Goal: Obtain resource: Obtain resource

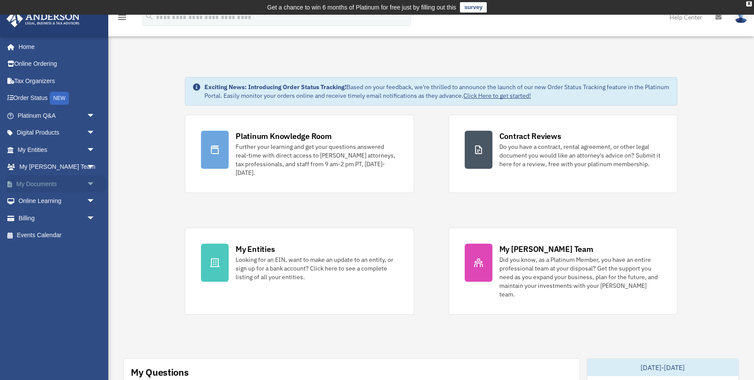
click at [49, 184] on link "My Documents arrow_drop_down" at bounding box center [57, 183] width 102 height 17
click at [90, 184] on span "arrow_drop_down" at bounding box center [95, 184] width 17 height 18
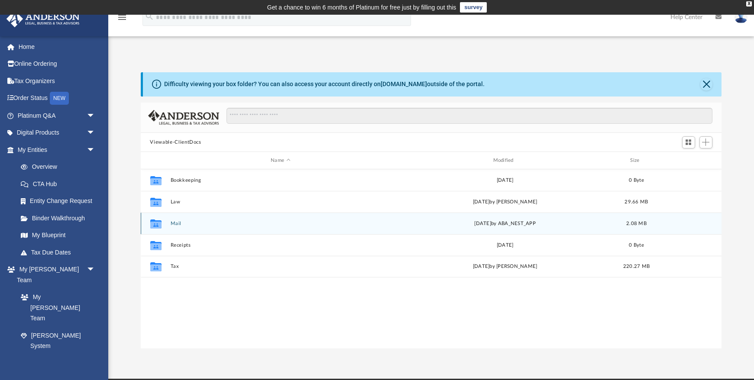
scroll to position [197, 581]
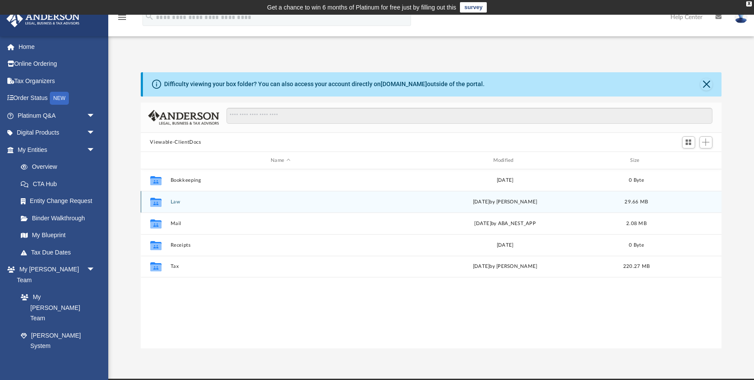
click at [176, 201] on button "Law" at bounding box center [280, 202] width 220 height 6
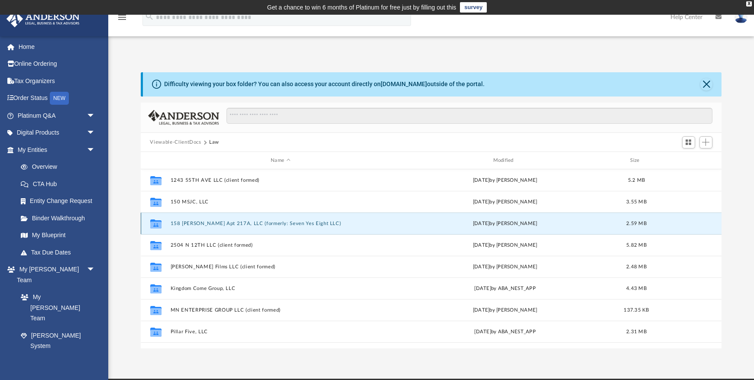
click at [274, 223] on button "158 [PERSON_NAME] Apt 217A, LLC (formerly: Seven Yes Eight LLC)" at bounding box center [280, 224] width 220 height 6
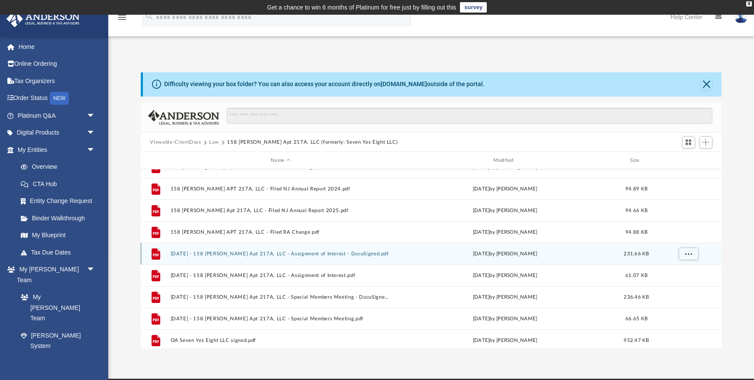
scroll to position [61, 0]
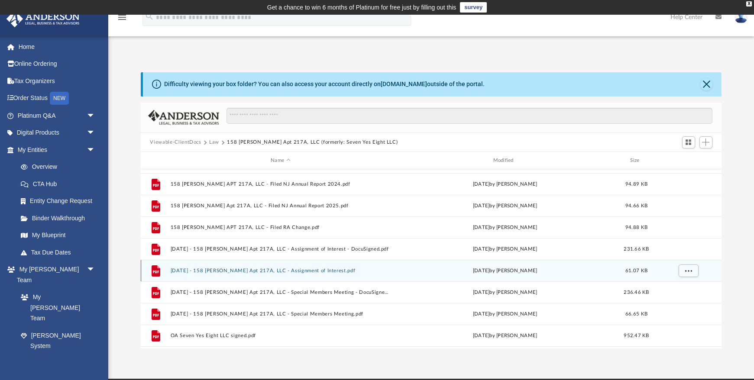
click at [298, 272] on button "[DATE] - 158 [PERSON_NAME] Apt 217A, LLC - Assignment of Interest.pdf" at bounding box center [280, 271] width 220 height 6
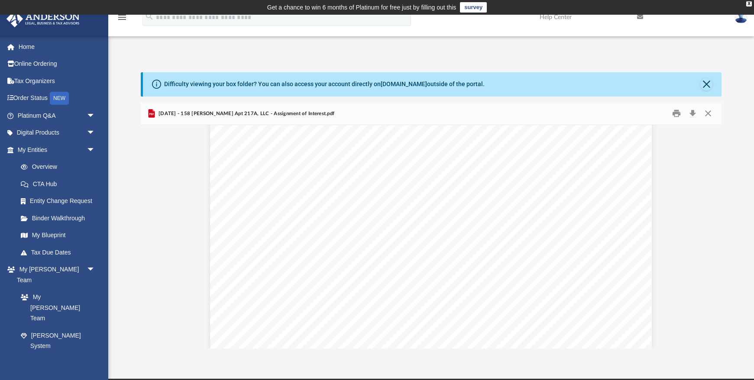
scroll to position [633, 0]
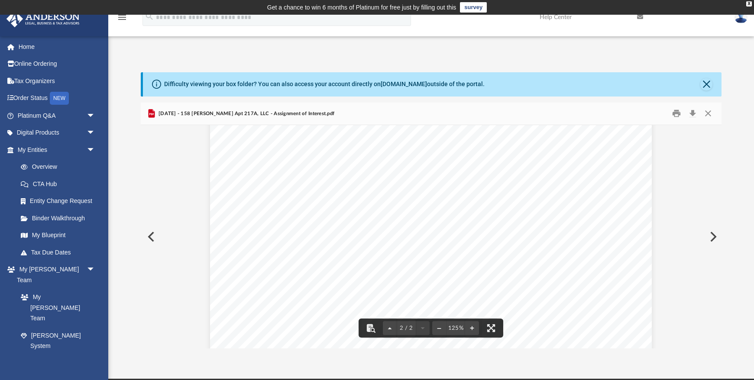
click at [678, 214] on div "Assignment of Membership Interest Page 1 of 2 ASSIGNMENT AND ASSUMPTION OF MEMB…" at bounding box center [431, 76] width 581 height 1169
click at [705, 84] on button "Close" at bounding box center [706, 84] width 12 height 12
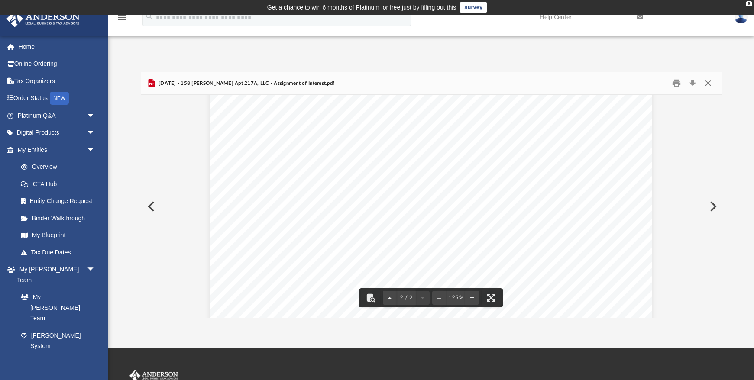
click at [708, 83] on button "Close" at bounding box center [708, 83] width 16 height 13
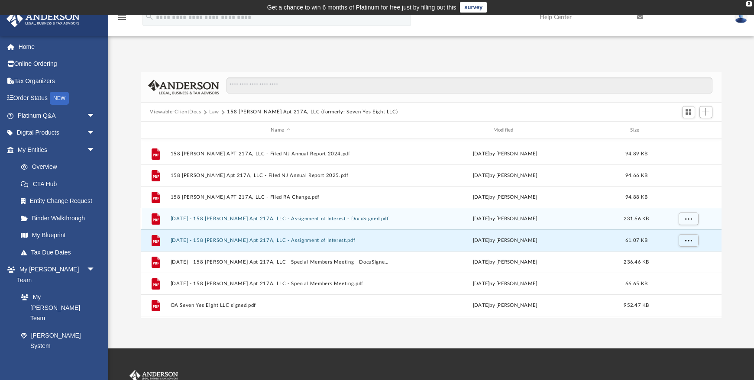
click at [315, 219] on button "[DATE] - 158 [PERSON_NAME] Apt 217A, LLC - Assignment of Interest - DocuSigned.…" at bounding box center [280, 219] width 220 height 6
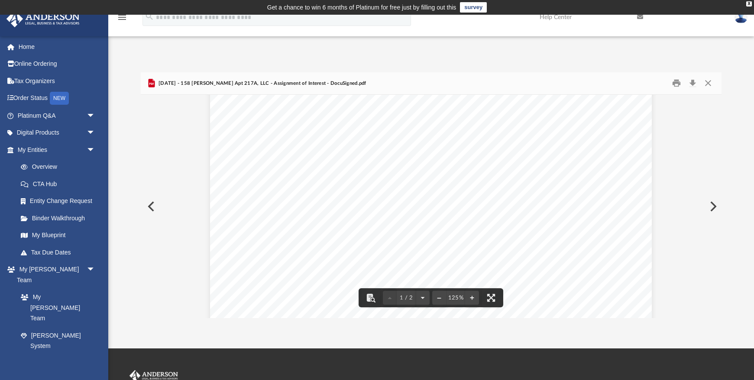
scroll to position [32, 0]
